Goal: Book appointment/travel/reservation

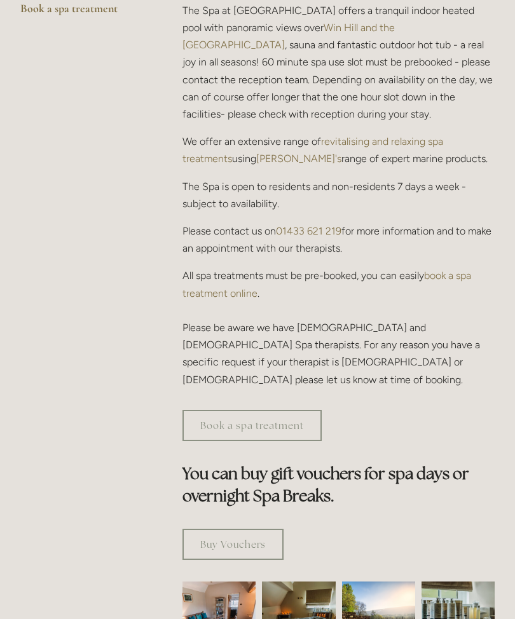
scroll to position [442, 0]
click at [292, 413] on link "Book a spa treatment" at bounding box center [251, 425] width 139 height 31
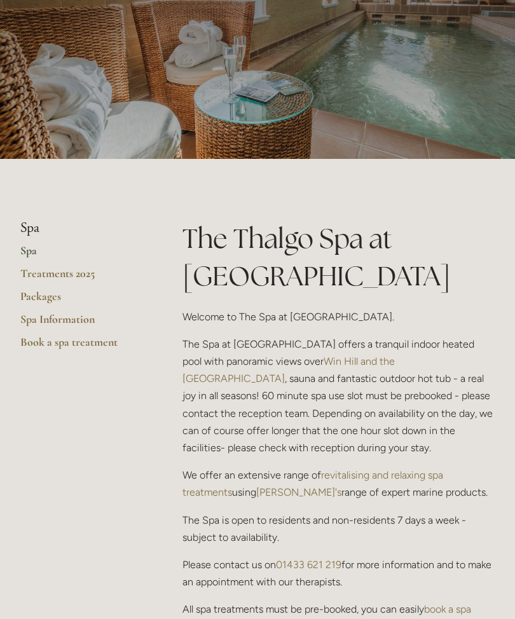
scroll to position [0, 0]
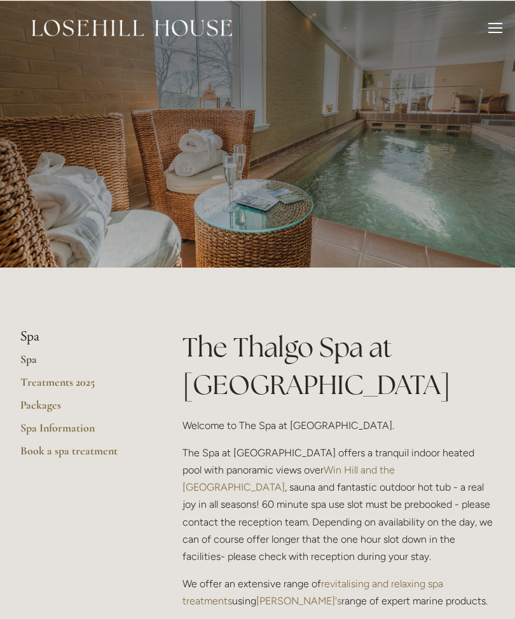
click at [37, 337] on li "Spa" at bounding box center [80, 336] width 121 height 17
click at [55, 406] on link "Packages" at bounding box center [80, 408] width 121 height 23
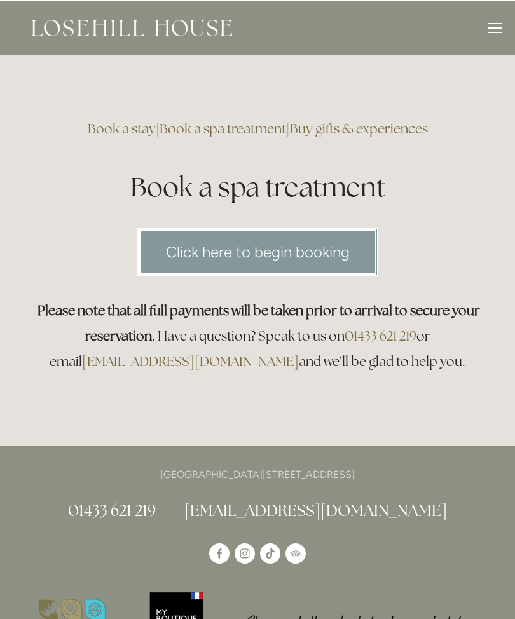
click at [326, 256] on link "Click here to begin booking" at bounding box center [257, 251] width 241 height 49
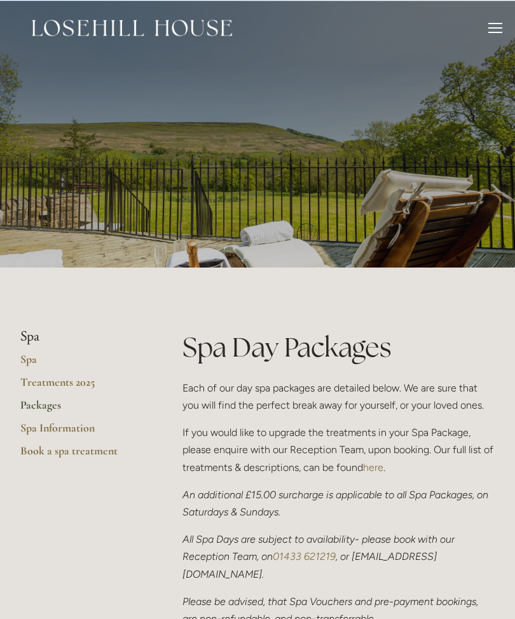
click at [35, 359] on link "Spa" at bounding box center [80, 363] width 121 height 23
